Goal: Transaction & Acquisition: Purchase product/service

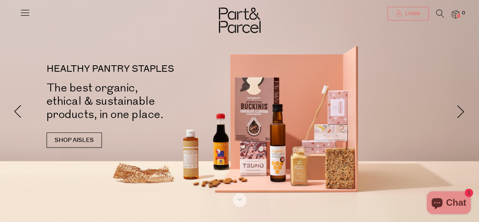
click at [416, 16] on span "Login" at bounding box center [412, 14] width 17 height 6
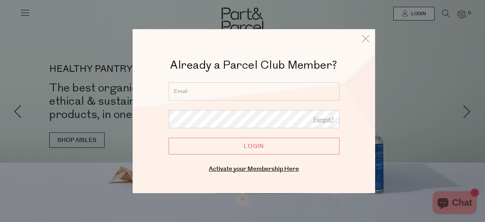
click at [230, 86] on input "email" at bounding box center [254, 91] width 171 height 18
type input "raerch5@yahoo.com.au"
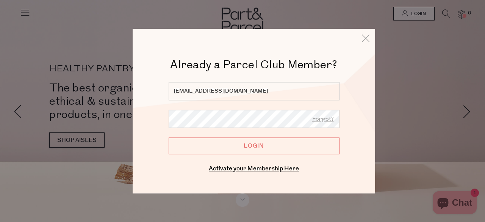
click at [238, 150] on input "Login" at bounding box center [254, 145] width 171 height 17
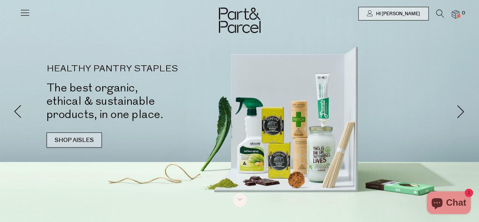
click at [80, 139] on link "SHOP AISLES" at bounding box center [74, 139] width 55 height 15
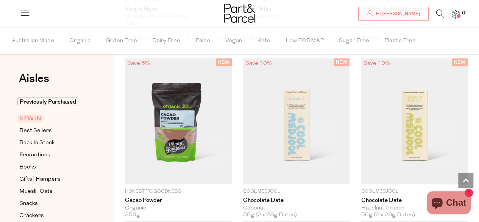
scroll to position [807, 0]
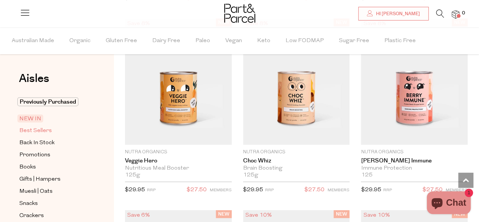
click at [36, 130] on span "Best Sellers" at bounding box center [35, 130] width 33 height 9
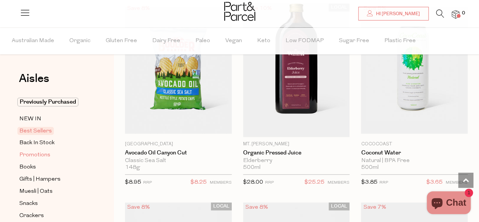
scroll to position [490, 0]
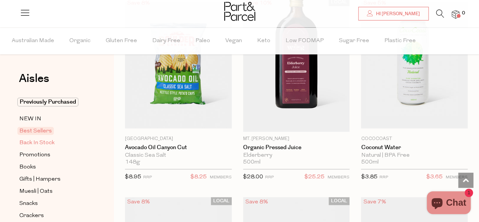
click at [47, 141] on span "Back In Stock" at bounding box center [36, 142] width 35 height 9
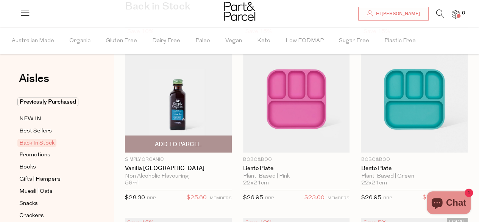
scroll to position [76, 0]
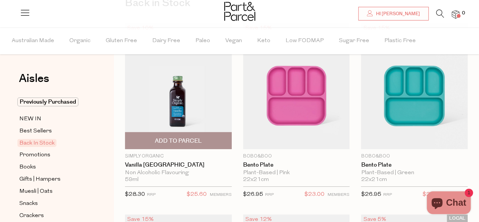
click at [192, 141] on span "Add To Parcel" at bounding box center [178, 141] width 47 height 8
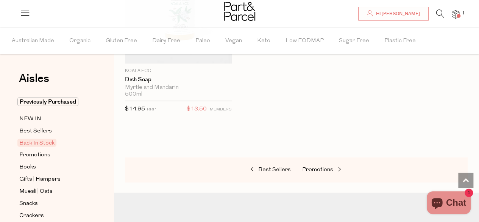
scroll to position [872, 0]
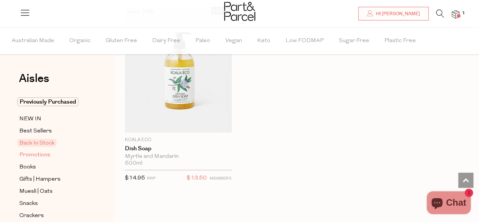
click at [31, 155] on span "Promotions" at bounding box center [34, 154] width 31 height 9
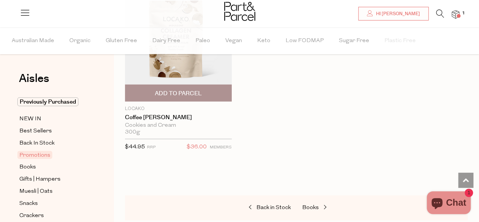
scroll to position [910, 0]
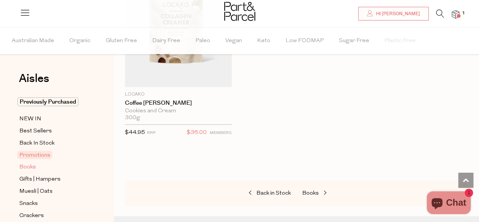
click at [26, 164] on span "Books" at bounding box center [27, 167] width 17 height 9
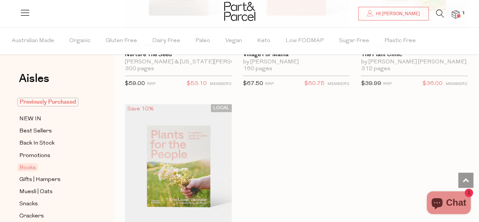
click at [58, 103] on span "Previously Purchased" at bounding box center [47, 101] width 61 height 9
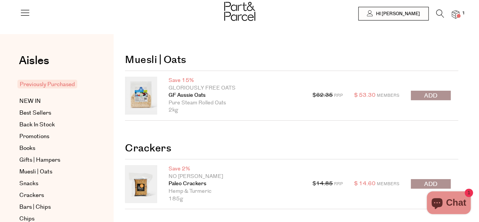
click at [436, 96] on span "submit" at bounding box center [430, 95] width 13 height 9
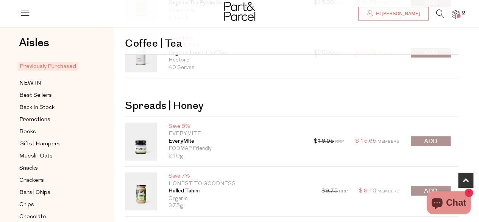
scroll to position [493, 0]
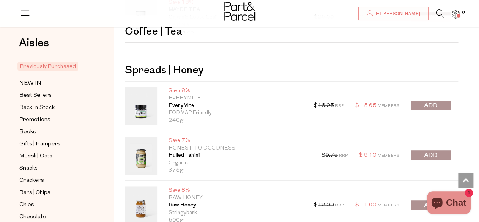
click at [429, 101] on span "submit" at bounding box center [430, 105] width 13 height 9
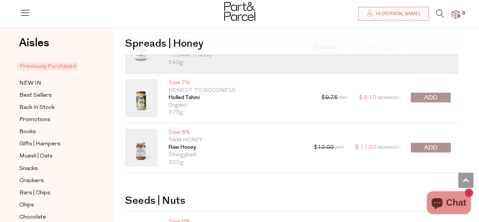
scroll to position [568, 0]
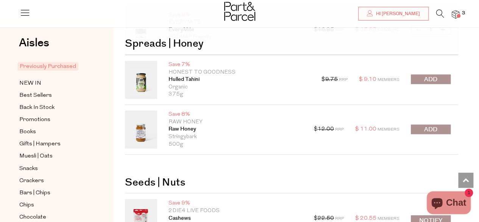
click at [433, 127] on span "submit" at bounding box center [430, 129] width 13 height 9
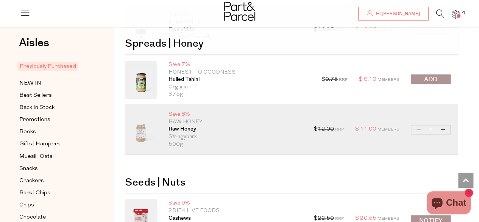
click at [441, 128] on button "Increase Raw Honey" at bounding box center [443, 129] width 9 height 9
type input "2"
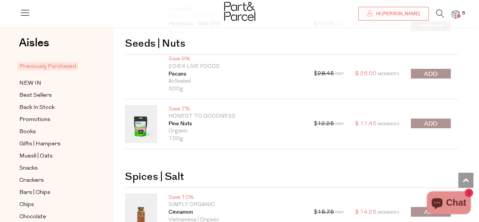
scroll to position [872, 0]
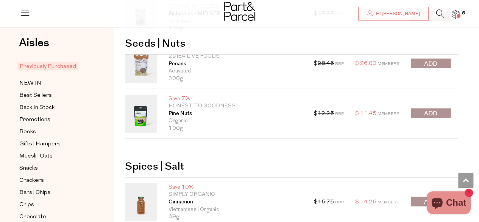
click at [419, 110] on button "submit" at bounding box center [431, 112] width 40 height 9
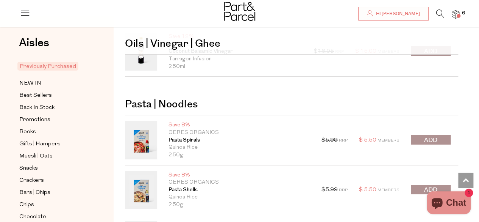
scroll to position [1326, 0]
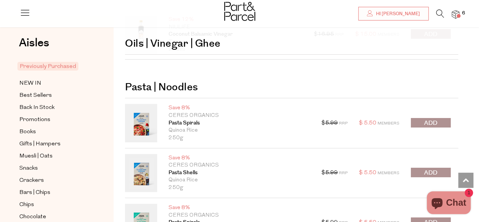
click at [430, 119] on span "submit" at bounding box center [430, 123] width 13 height 9
click at [421, 171] on div at bounding box center [431, 173] width 40 height 11
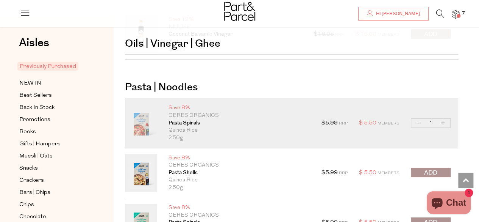
click at [436, 168] on span "submit" at bounding box center [430, 172] width 13 height 9
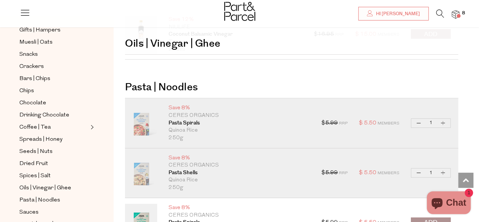
click at [417, 119] on button "Decrease Pasta Spirals" at bounding box center [419, 123] width 9 height 9
type input "0"
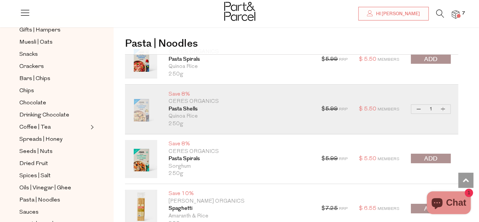
scroll to position [1402, 0]
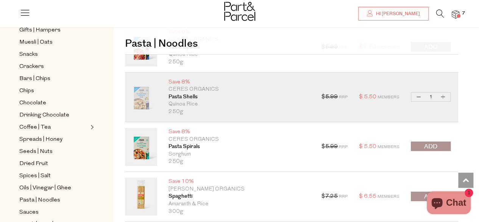
click at [424, 142] on button "submit" at bounding box center [431, 145] width 40 height 9
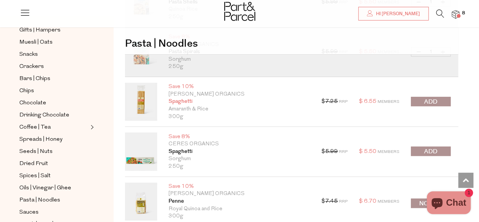
scroll to position [1516, 0]
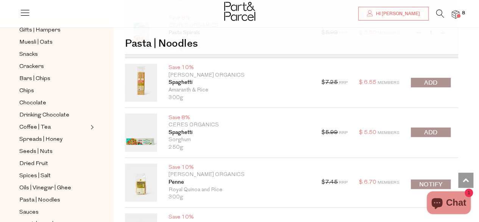
click at [430, 129] on span "submit" at bounding box center [430, 132] width 13 height 9
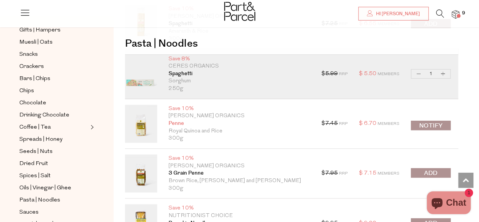
scroll to position [1592, 0]
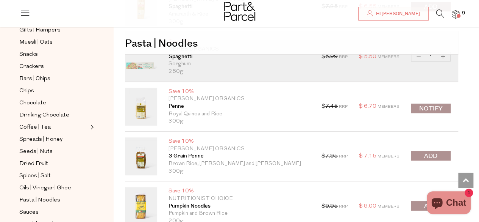
click at [431, 153] on span "submit" at bounding box center [430, 156] width 13 height 9
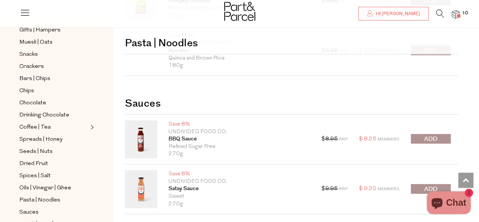
scroll to position [1819, 0]
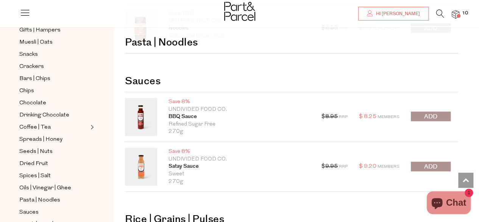
click at [432, 112] on span "submit" at bounding box center [430, 116] width 13 height 9
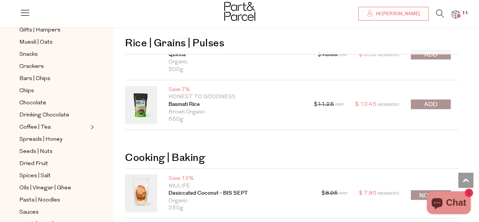
scroll to position [2009, 0]
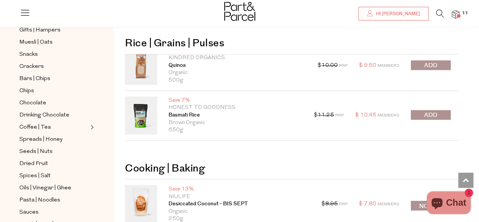
click at [423, 110] on button "submit" at bounding box center [431, 114] width 40 height 9
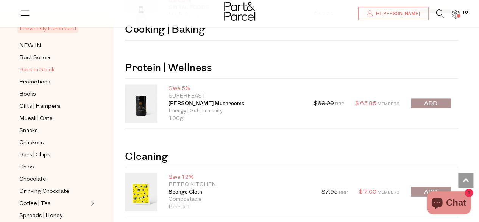
scroll to position [0, 0]
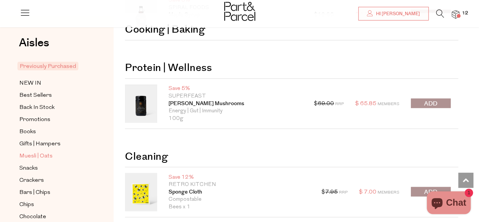
click at [36, 153] on span "Muesli | Oats" at bounding box center [35, 156] width 33 height 9
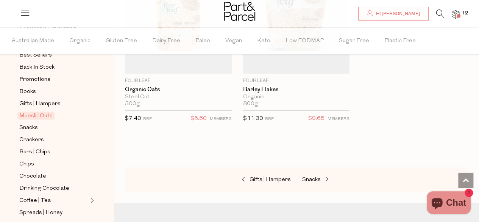
scroll to position [3259, 0]
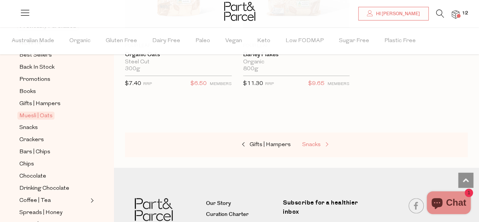
click at [316, 142] on span "Snacks" at bounding box center [311, 145] width 19 height 6
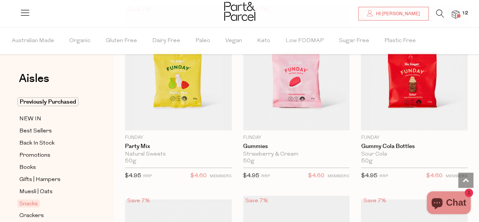
scroll to position [872, 0]
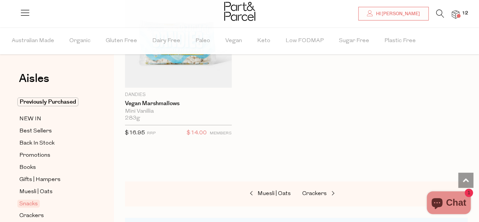
scroll to position [4358, 0]
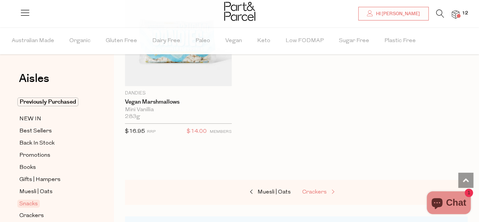
click at [313, 189] on span "Crackers" at bounding box center [314, 192] width 25 height 6
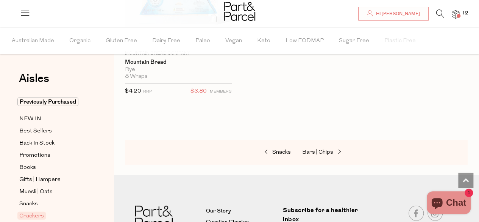
scroll to position [2501, 0]
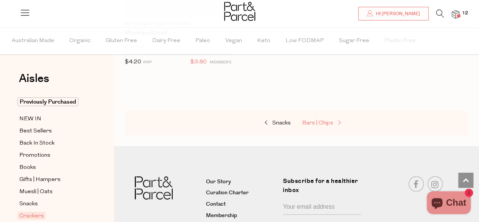
click at [314, 120] on span "Bars | Chips" at bounding box center [317, 123] width 31 height 6
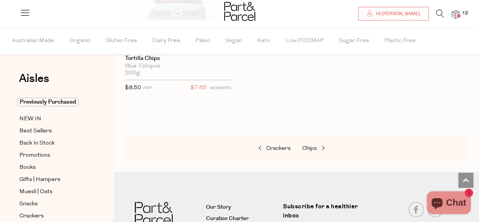
scroll to position [4624, 0]
click at [306, 145] on span "Chips" at bounding box center [309, 148] width 15 height 6
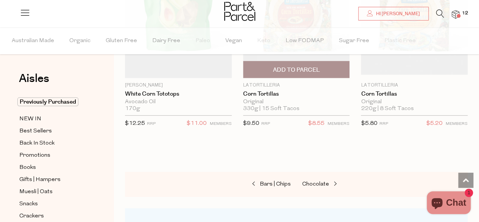
scroll to position [1175, 0]
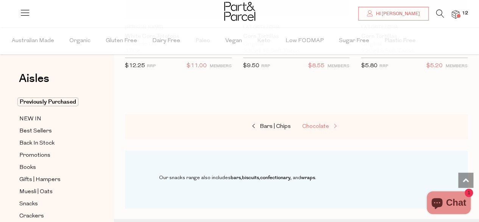
click at [318, 124] on span "Chocolate" at bounding box center [315, 127] width 27 height 6
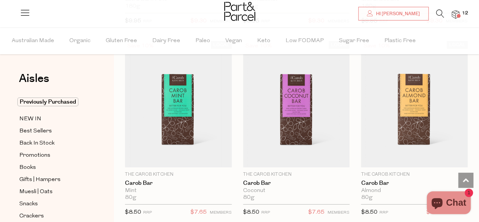
scroll to position [2805, 0]
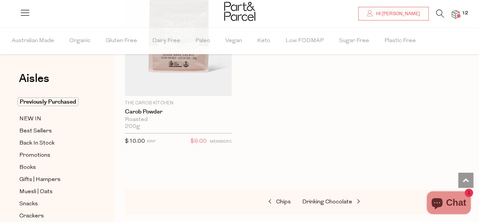
scroll to position [3828, 0]
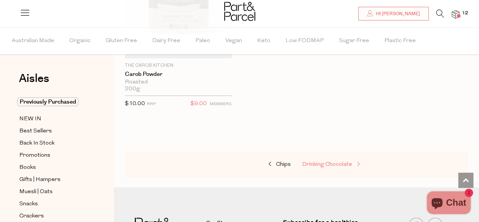
click at [325, 161] on span "Drinking Chocolate" at bounding box center [327, 164] width 50 height 6
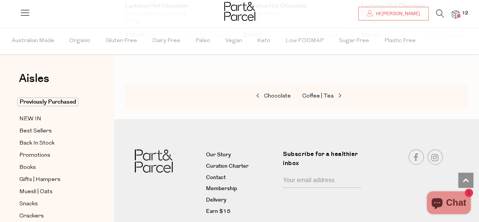
scroll to position [1236, 0]
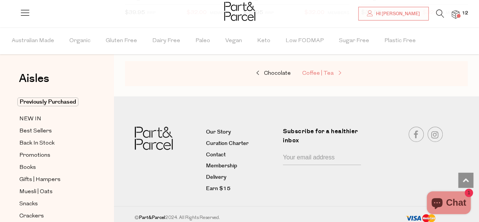
click at [314, 70] on span "Coffee | Tea" at bounding box center [317, 73] width 31 height 6
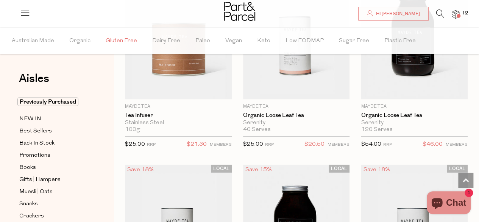
scroll to position [2539, 0]
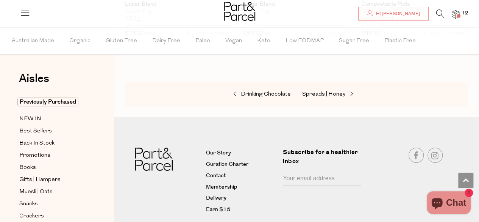
scroll to position [5859, 0]
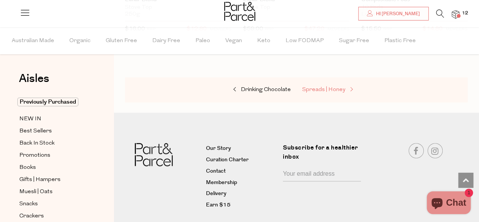
click at [319, 87] on span "Spreads | Honey" at bounding box center [323, 90] width 43 height 6
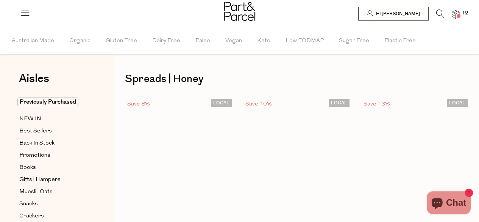
type input "2"
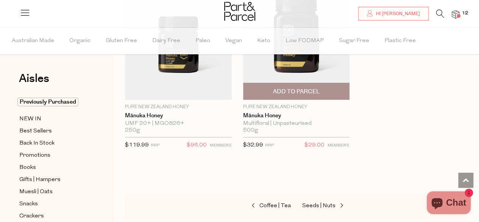
scroll to position [3070, 0]
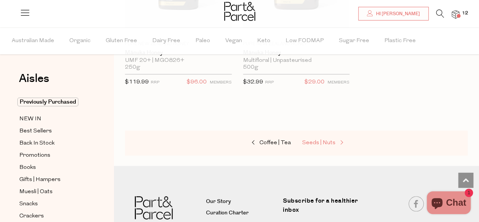
click at [321, 140] on span "Seeds | Nuts" at bounding box center [318, 143] width 33 height 6
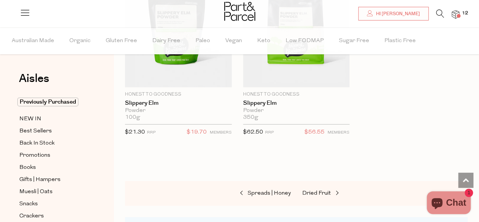
scroll to position [3032, 0]
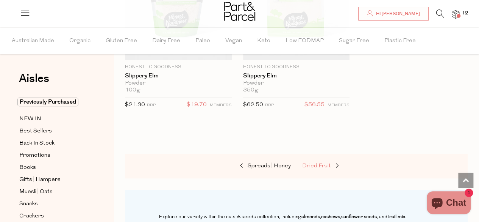
drag, startPoint x: 323, startPoint y: 157, endPoint x: 321, endPoint y: 150, distance: 7.7
click at [323, 163] on span "Dried Fruit" at bounding box center [316, 166] width 29 height 6
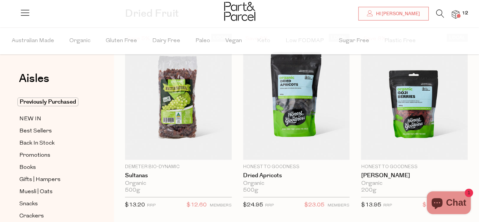
scroll to position [114, 0]
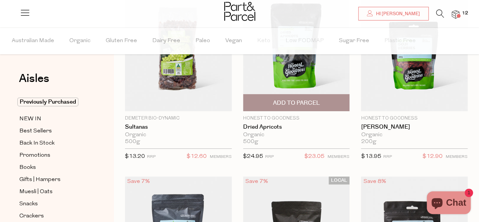
click at [302, 102] on span "Add To Parcel" at bounding box center [296, 103] width 47 height 8
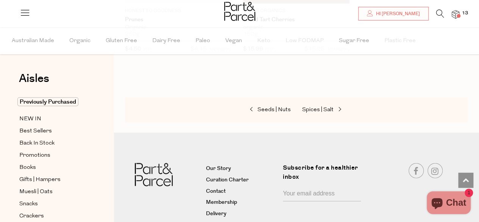
scroll to position [796, 0]
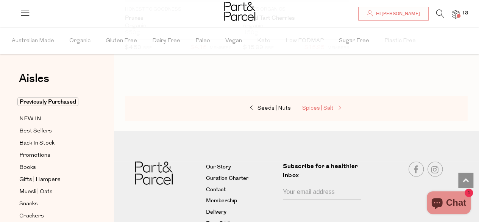
click at [309, 105] on span "Spices | Salt" at bounding box center [317, 108] width 31 height 6
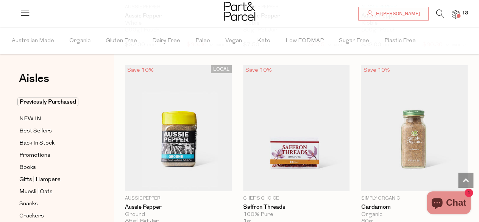
scroll to position [1213, 0]
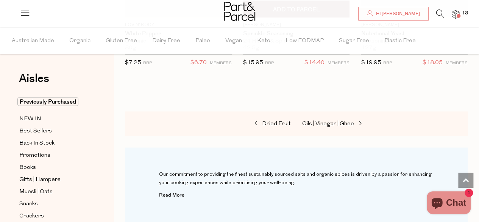
scroll to position [3676, 0]
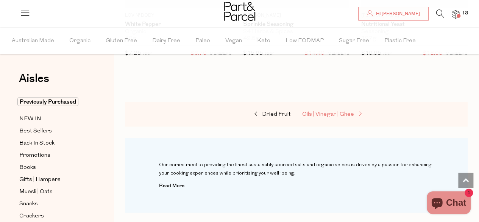
click at [321, 111] on span "Oils | Vinegar | Ghee" at bounding box center [328, 114] width 52 height 6
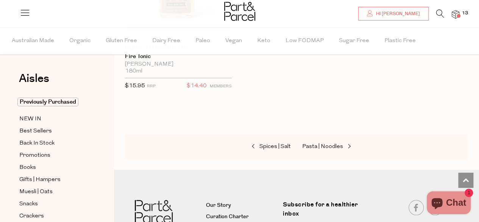
scroll to position [3074, 0]
click at [307, 143] on span "Pasta | Noodles" at bounding box center [322, 146] width 41 height 6
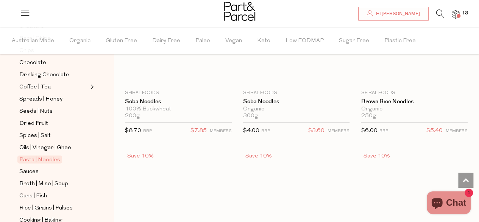
scroll to position [2463, 0]
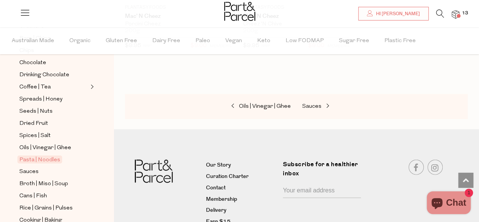
scroll to position [3676, 0]
click at [314, 103] on span "Sauces" at bounding box center [311, 106] width 19 height 6
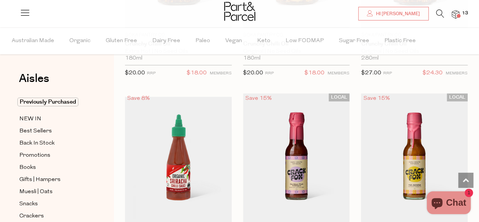
scroll to position [1781, 0]
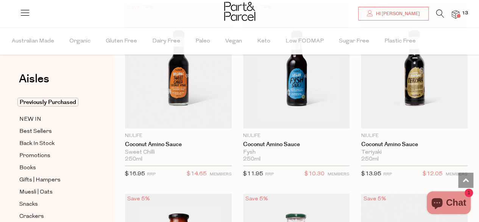
scroll to position [3563, 0]
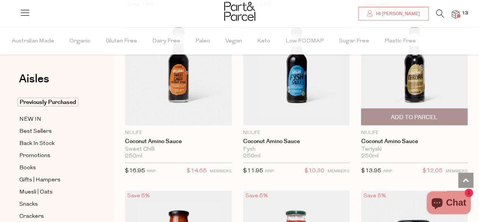
click at [418, 113] on span "Add To Parcel" at bounding box center [414, 117] width 47 height 8
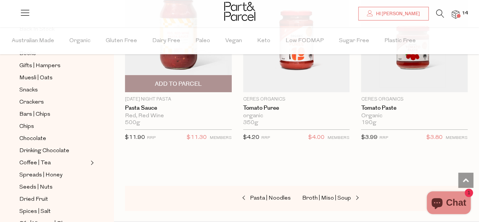
scroll to position [4283, 0]
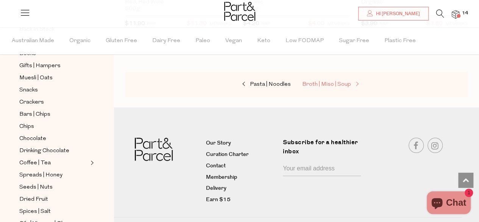
click at [322, 81] on span "Broth | Miso | Soup" at bounding box center [326, 84] width 49 height 6
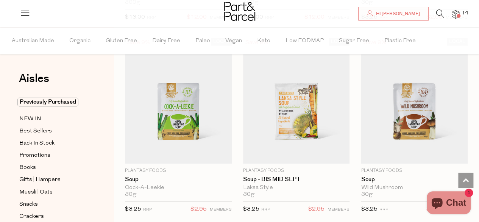
scroll to position [2122, 0]
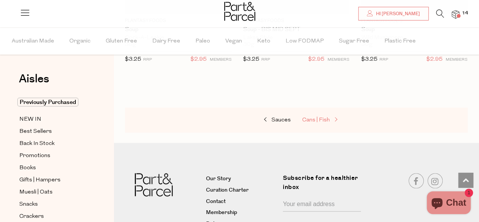
click at [309, 117] on span "Cans | Fish" at bounding box center [316, 120] width 28 height 6
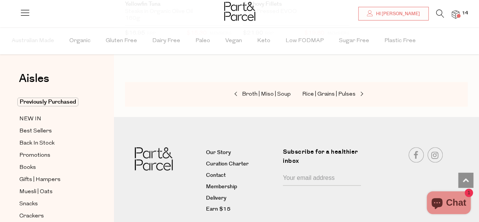
scroll to position [1781, 0]
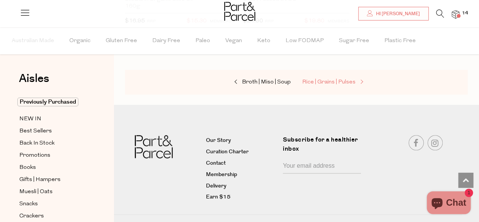
click at [317, 79] on span "Rice | Grains | Pulses" at bounding box center [328, 82] width 53 height 6
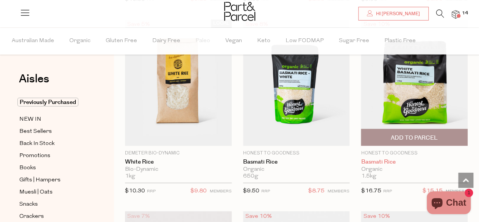
scroll to position [644, 0]
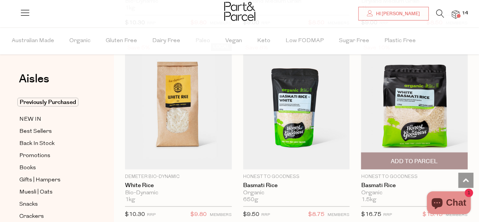
click at [413, 158] on span "Add To Parcel" at bounding box center [414, 161] width 47 height 8
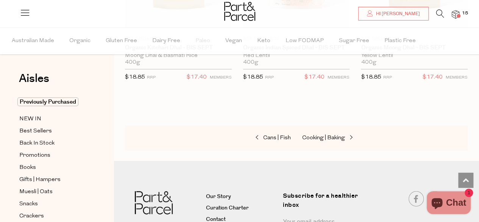
scroll to position [2539, 0]
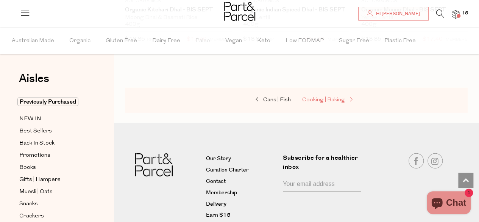
click at [314, 97] on span "Cooking | Baking" at bounding box center [323, 100] width 43 height 6
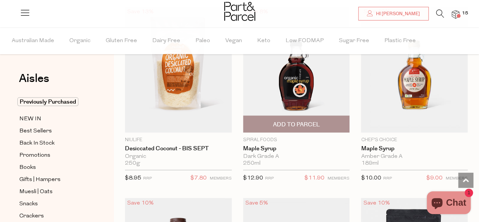
scroll to position [2274, 0]
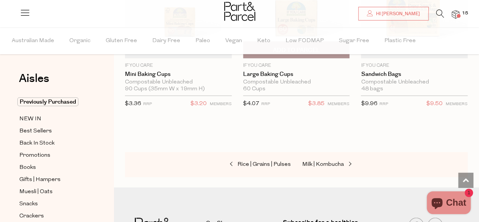
scroll to position [5344, 0]
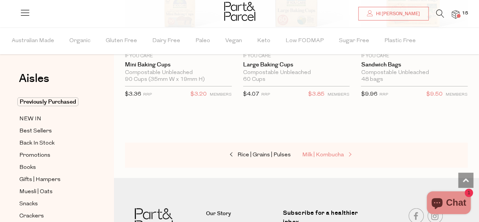
click at [312, 152] on span "Milk | Kombucha" at bounding box center [323, 155] width 42 height 6
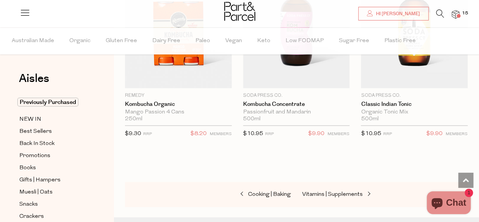
scroll to position [2122, 0]
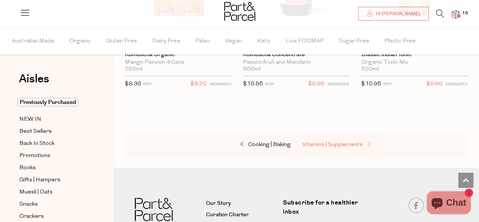
click at [308, 141] on span "Vitamins | Supplements" at bounding box center [332, 144] width 61 height 6
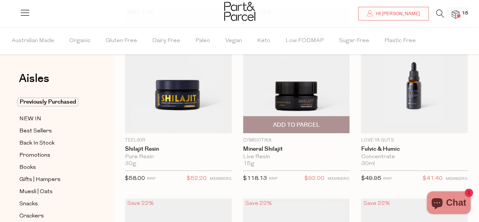
scroll to position [80, 0]
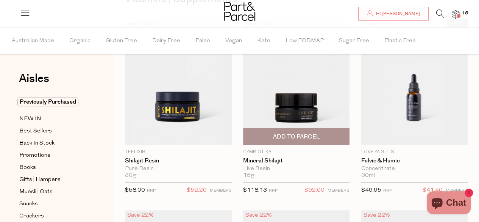
click at [299, 136] on span "Add To Parcel" at bounding box center [296, 137] width 47 height 8
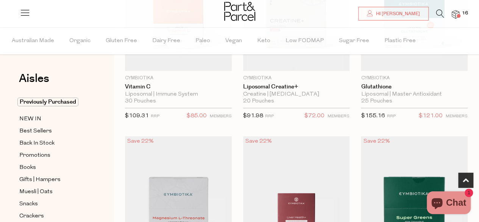
scroll to position [307, 0]
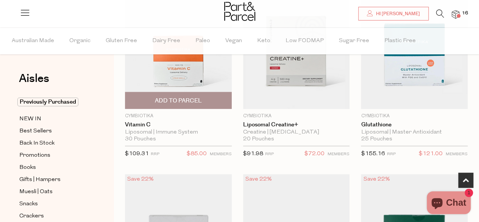
click at [169, 100] on span "Add To Parcel" at bounding box center [178, 101] width 47 height 8
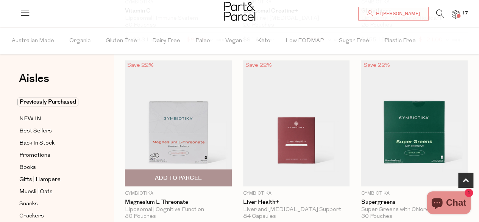
scroll to position [497, 0]
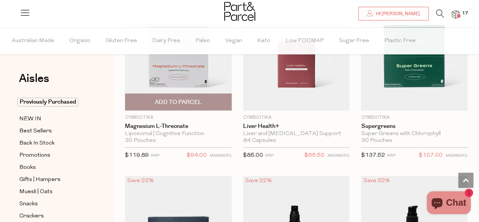
click at [171, 98] on span "Add To Parcel" at bounding box center [178, 102] width 47 height 8
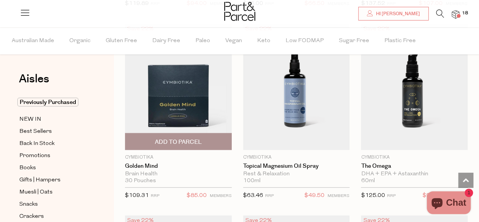
scroll to position [686, 0]
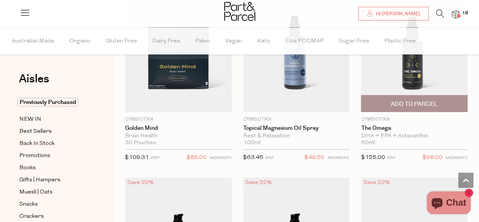
click at [409, 100] on span "Add To Parcel" at bounding box center [414, 104] width 47 height 8
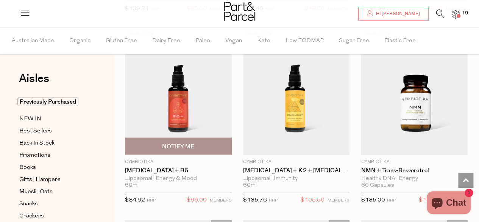
scroll to position [838, 0]
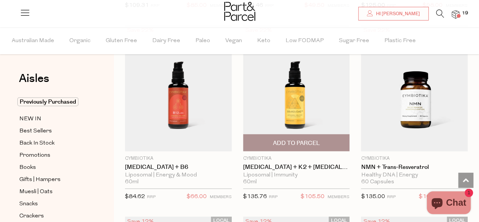
click at [315, 139] on span "Add To Parcel" at bounding box center [296, 143] width 47 height 8
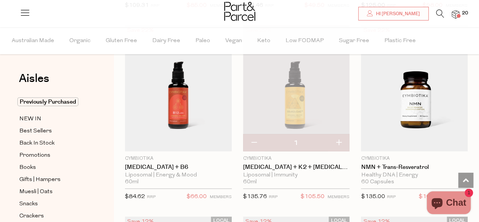
scroll to position [876, 0]
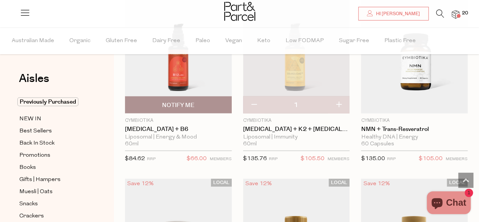
click at [174, 102] on span "Notify Me" at bounding box center [178, 105] width 32 height 8
type input "Notify when available"
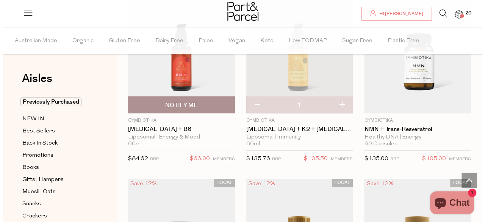
scroll to position [885, 0]
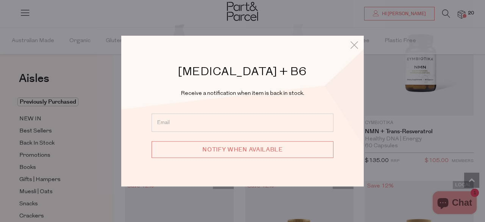
click at [231, 126] on input "email" at bounding box center [243, 122] width 182 height 18
type input "raerch5@yahoo.com.au"
click at [232, 148] on input "Notify when available" at bounding box center [243, 149] width 182 height 17
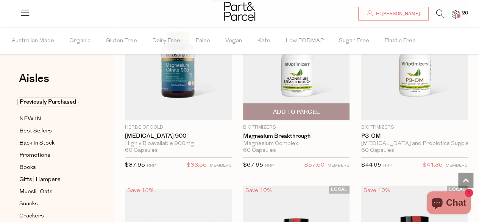
scroll to position [1596, 0]
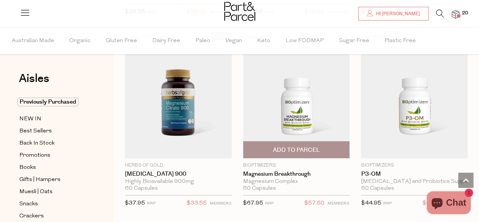
click at [298, 146] on span "Add To Parcel" at bounding box center [296, 150] width 47 height 8
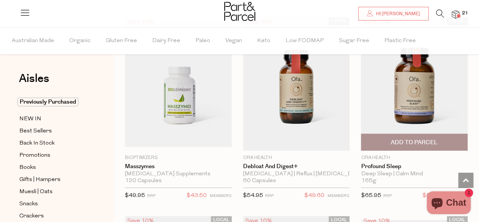
scroll to position [1785, 0]
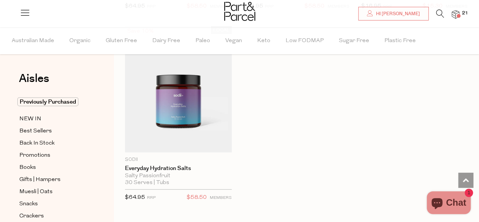
scroll to position [3756, 0]
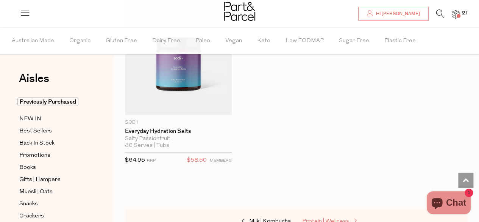
click at [346, 218] on span "Protein | Wellness" at bounding box center [325, 221] width 47 height 6
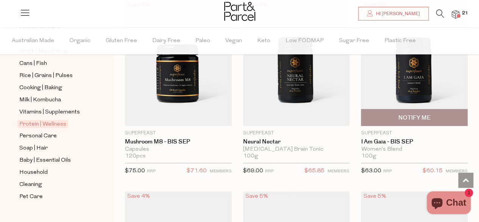
scroll to position [1781, 0]
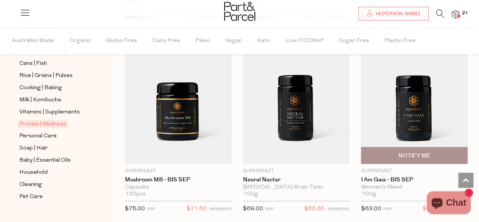
click at [405, 152] on span "Notify Me" at bounding box center [415, 156] width 32 height 8
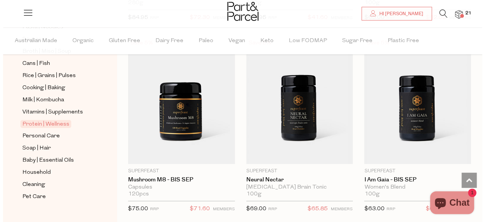
scroll to position [1802, 0]
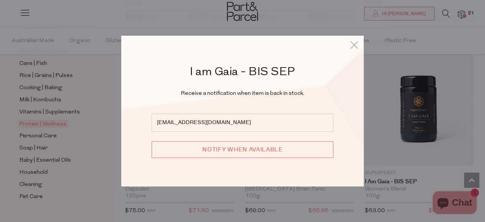
click at [183, 147] on input "Notify when available" at bounding box center [243, 149] width 182 height 17
type input "We will be in touch"
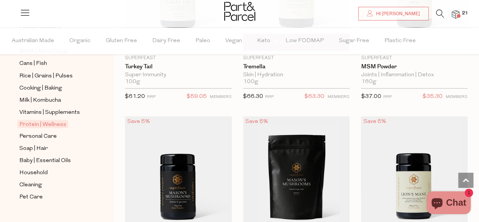
scroll to position [2122, 0]
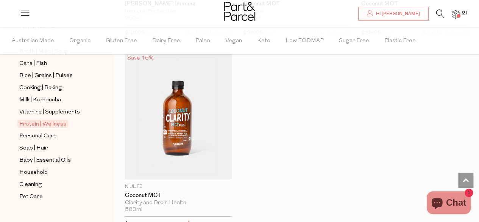
scroll to position [5382, 0]
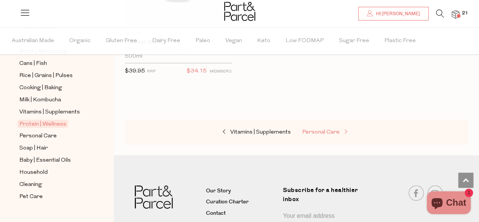
click at [321, 129] on span "Personal Care" at bounding box center [321, 132] width 38 height 6
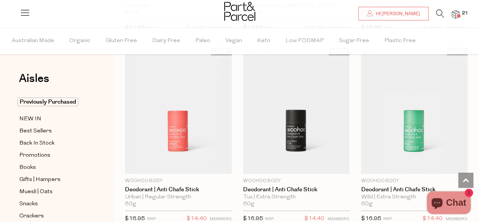
scroll to position [2956, 0]
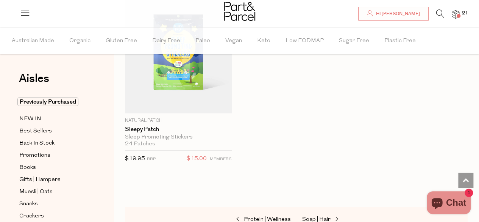
scroll to position [5306, 0]
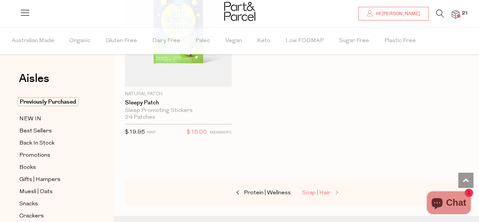
click at [309, 190] on span "Soap | Hair" at bounding box center [316, 193] width 28 height 6
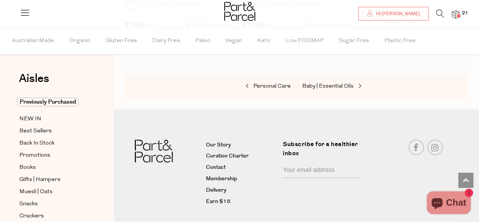
scroll to position [3118, 0]
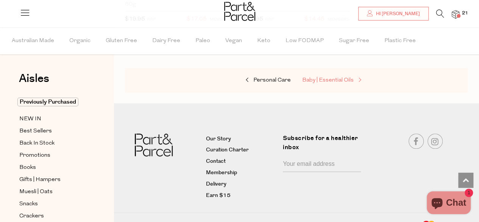
click at [327, 77] on span "Baby | Essential Oils" at bounding box center [328, 80] width 52 height 6
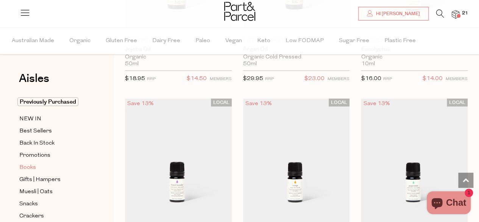
scroll to position [758, 0]
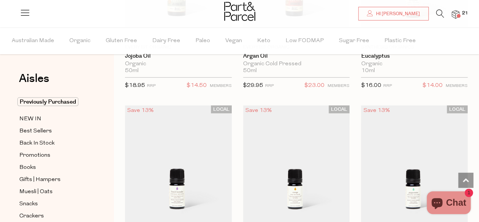
click at [454, 14] on img at bounding box center [456, 14] width 8 height 9
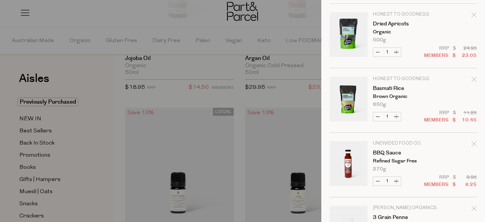
scroll to position [568, 0]
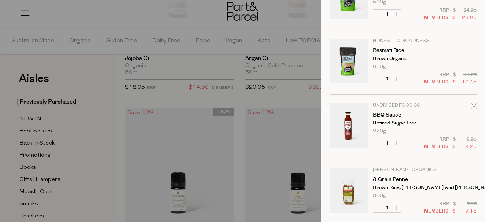
click at [377, 78] on button "Decrease Basmati Rice" at bounding box center [377, 78] width 9 height 9
type input "0"
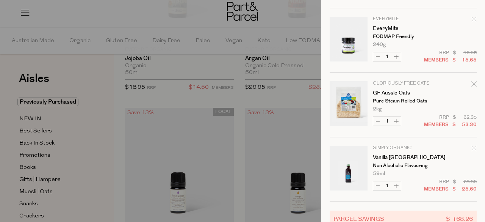
scroll to position [1079, 0]
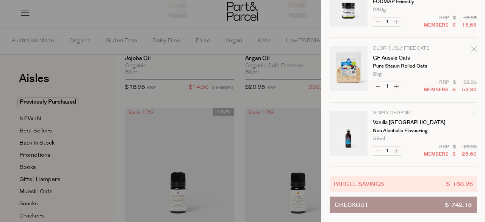
click at [385, 200] on button "Checkout $ 742.15" at bounding box center [403, 204] width 147 height 17
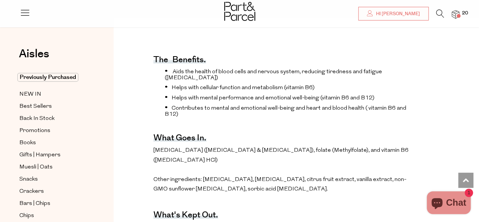
scroll to position [303, 0]
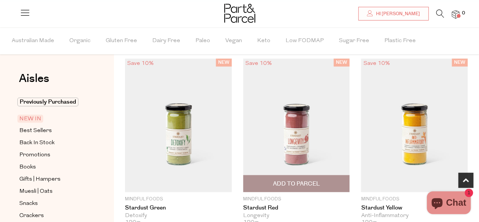
scroll to position [379, 0]
